Goal: Information Seeking & Learning: Learn about a topic

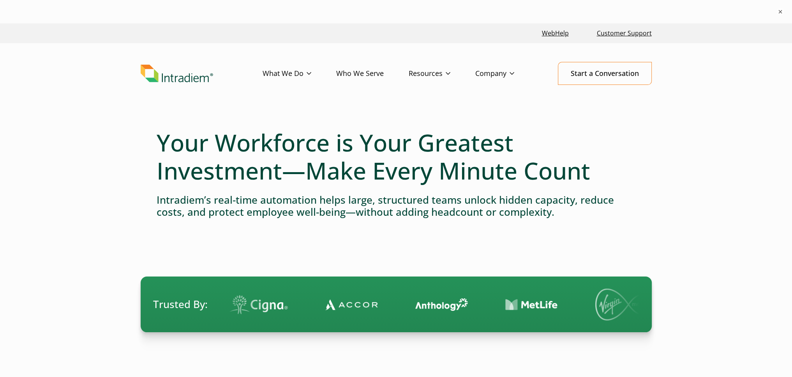
click at [368, 74] on link "Who We Serve" at bounding box center [372, 73] width 72 height 23
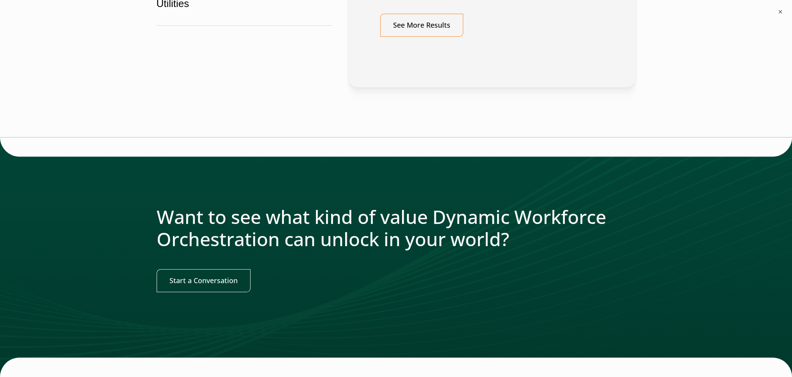
scroll to position [913, 0]
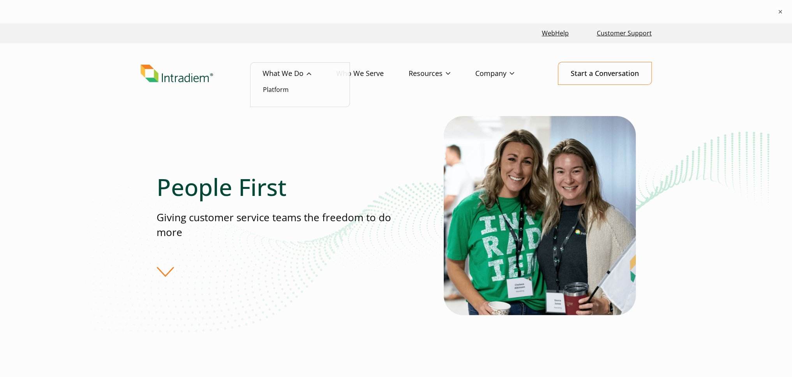
click at [272, 96] on ul "Platform" at bounding box center [300, 84] width 100 height 45
click at [272, 93] on li "Platform" at bounding box center [300, 89] width 74 height 10
click at [271, 90] on link "Platform" at bounding box center [276, 89] width 26 height 9
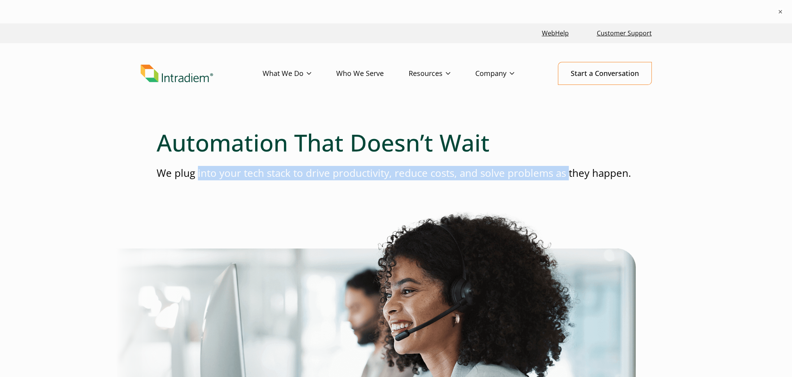
drag, startPoint x: 197, startPoint y: 174, endPoint x: 566, endPoint y: 160, distance: 369.0
